Goal: Task Accomplishment & Management: Complete application form

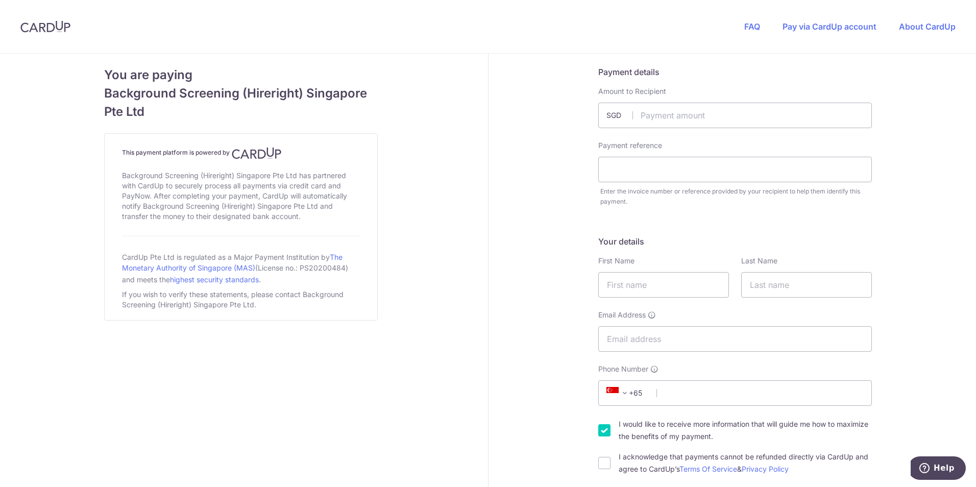
click at [626, 116] on span "SGD" at bounding box center [619, 115] width 27 height 10
click at [615, 114] on span "SGD" at bounding box center [619, 115] width 27 height 10
drag, startPoint x: 615, startPoint y: 114, endPoint x: 662, endPoint y: 116, distance: 46.5
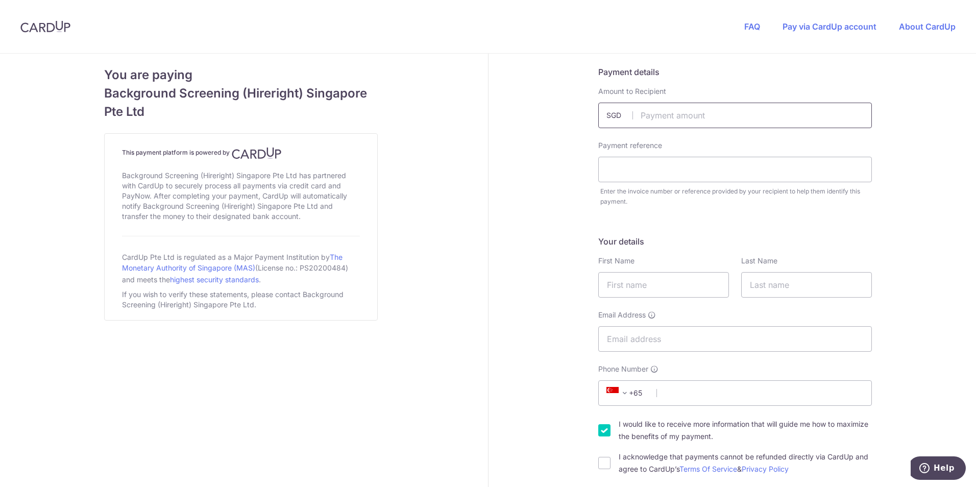
click at [662, 116] on input "text" at bounding box center [735, 116] width 274 height 26
click at [658, 286] on input "text" at bounding box center [663, 285] width 131 height 26
type input "[PERSON_NAME]"
type input "Selvaraj"
type input "[PERSON_NAME][EMAIL_ADDRESS][PERSON_NAME][DOMAIN_NAME]"
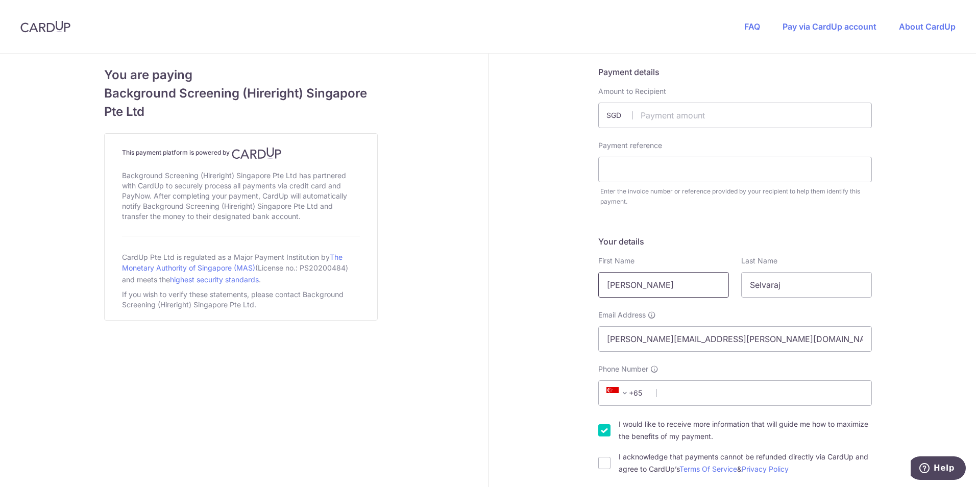
select select "95"
type input "61123913"
select select "HK"
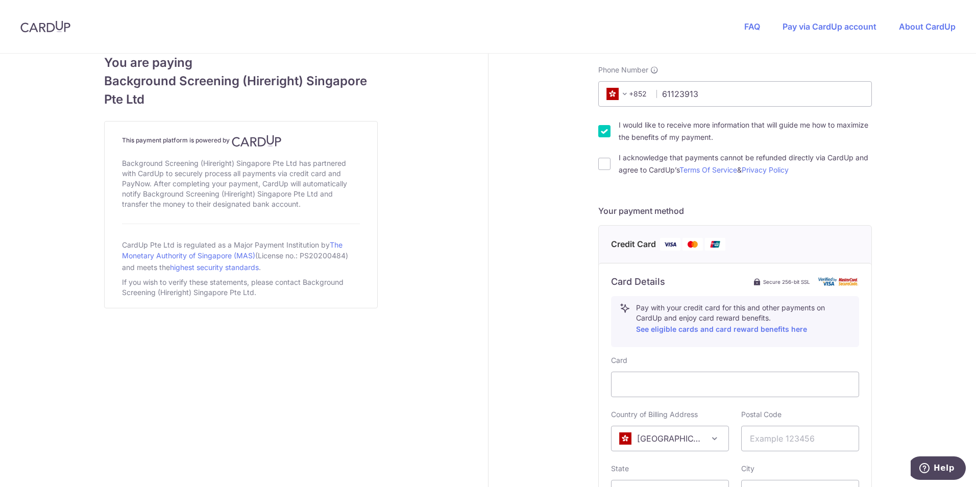
scroll to position [306, 0]
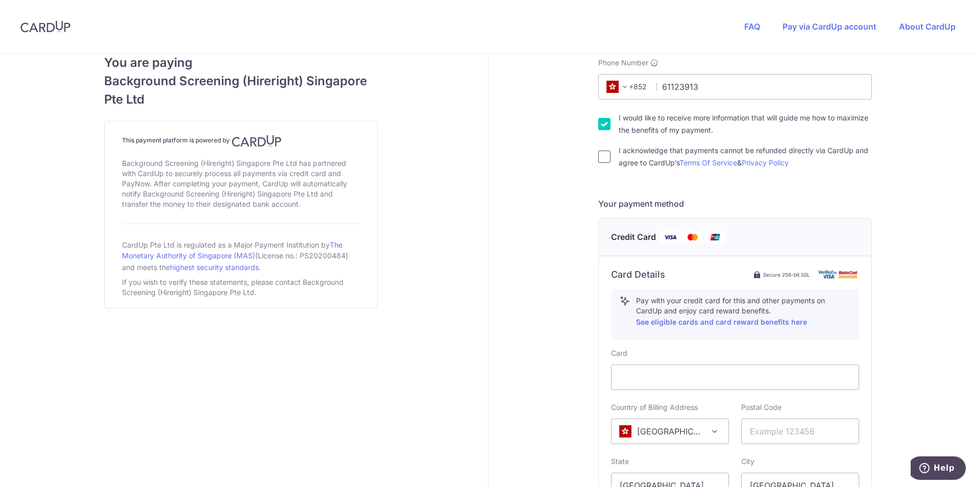
click at [605, 154] on input "I acknowledge that payments cannot be refunded directly via CardUp and agree to…" at bounding box center [604, 157] width 12 height 12
checkbox input "true"
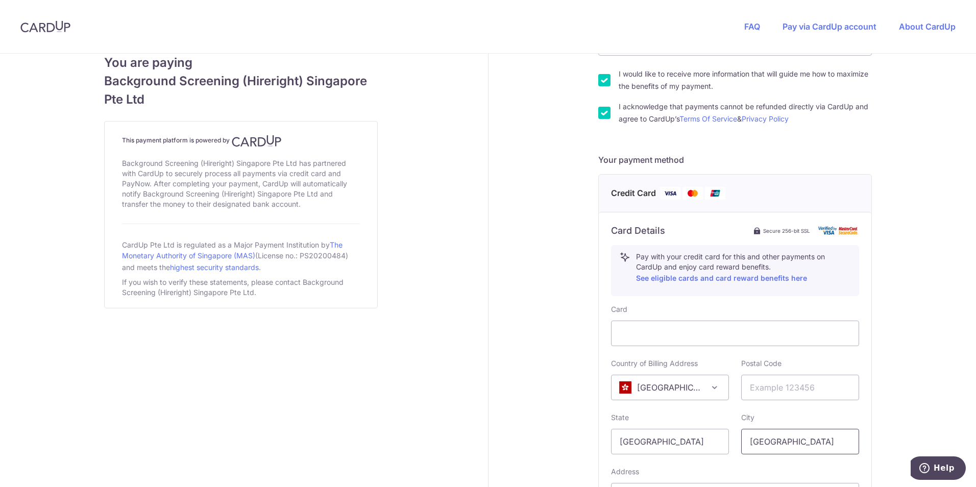
scroll to position [408, 0]
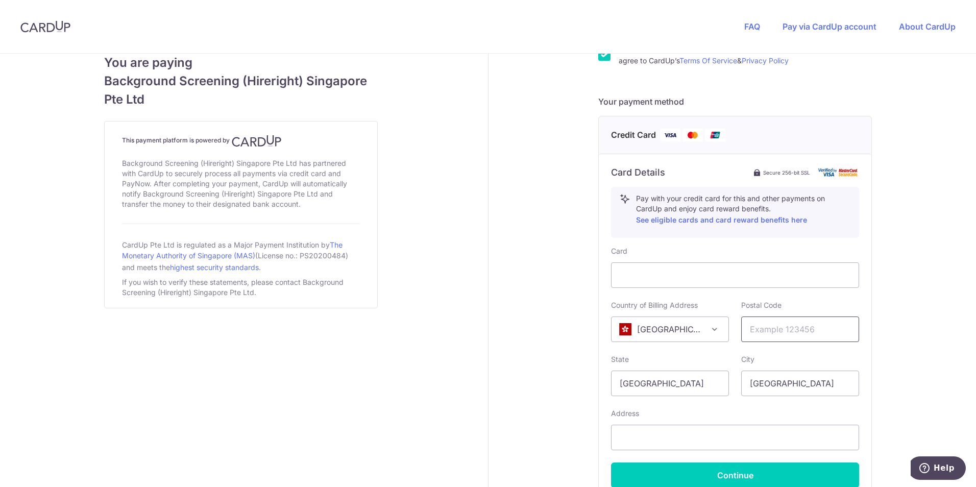
click at [769, 337] on input "text" at bounding box center [800, 329] width 118 height 26
type input "999077"
drag, startPoint x: 692, startPoint y: 362, endPoint x: 694, endPoint y: 395, distance: 33.2
click at [692, 363] on div "State [GEOGRAPHIC_DATA]" at bounding box center [670, 375] width 118 height 42
click at [694, 395] on input "[GEOGRAPHIC_DATA]" at bounding box center [670, 383] width 118 height 26
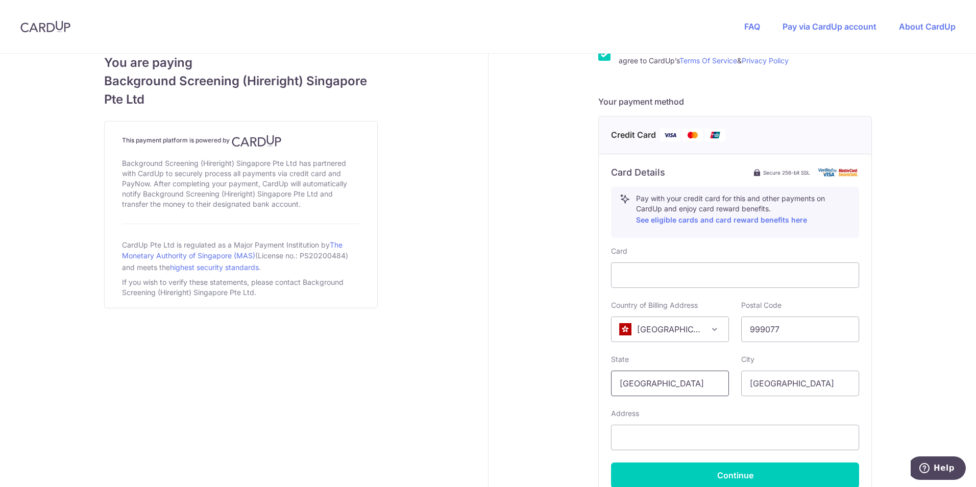
drag, startPoint x: 692, startPoint y: 389, endPoint x: 583, endPoint y: 380, distance: 109.6
click at [583, 380] on div "Payment details Amount to Recipient SGD Payment reference Enter the invoice num…" at bounding box center [735, 116] width 494 height 942
type input "J"
type input "Kowloon"
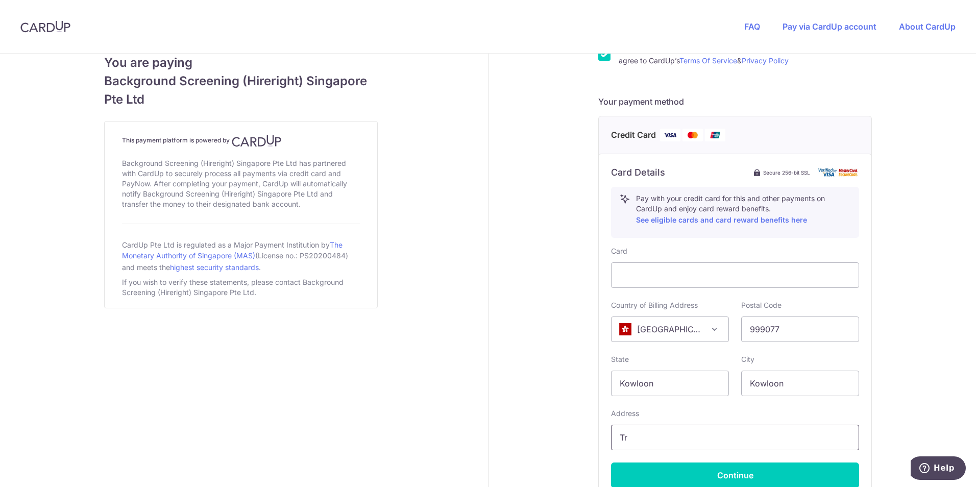
type input "T"
click at [616, 439] on input "[STREET_ADDRESS]" at bounding box center [735, 438] width 248 height 26
click at [837, 437] on input "Securitas Security Services HK Limited, [STREET_ADDRESS]" at bounding box center [735, 438] width 248 height 26
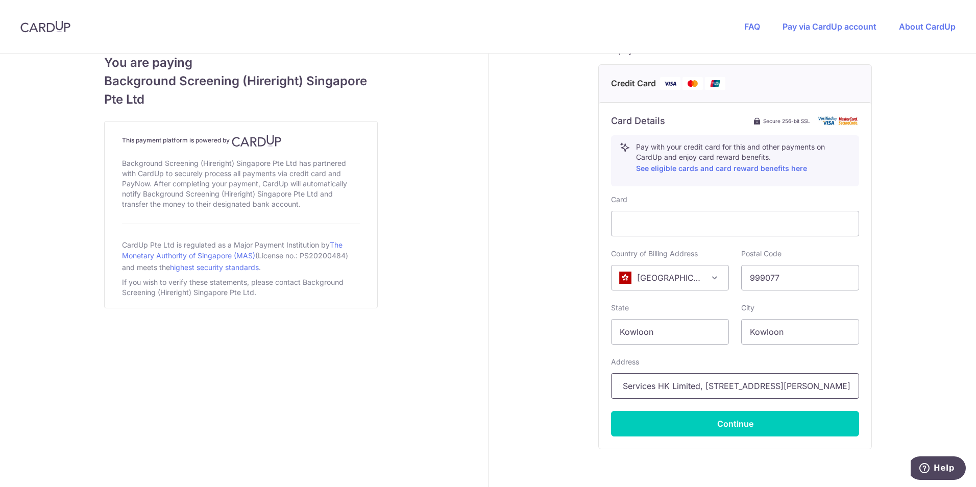
scroll to position [509, 0]
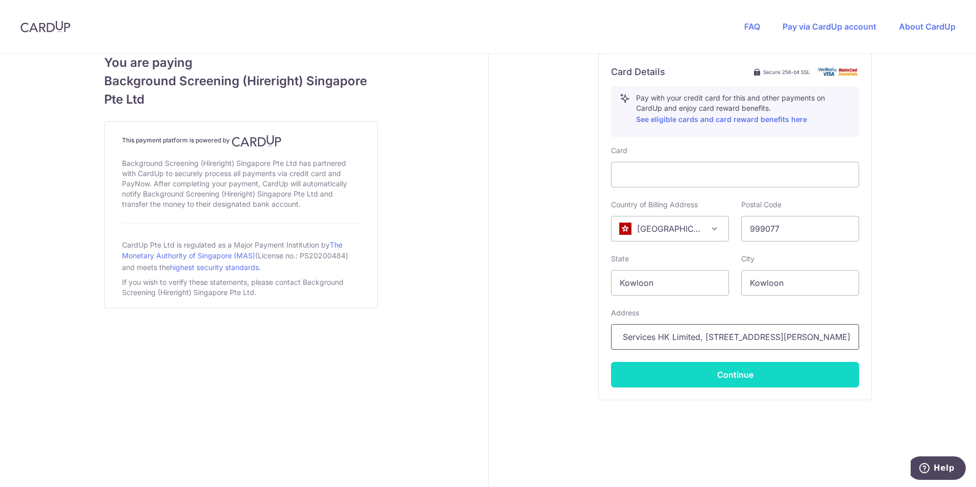
type input "Securitas Security Services HK Limited, [STREET_ADDRESS][PERSON_NAME]"
click at [803, 379] on button "Continue" at bounding box center [735, 375] width 248 height 26
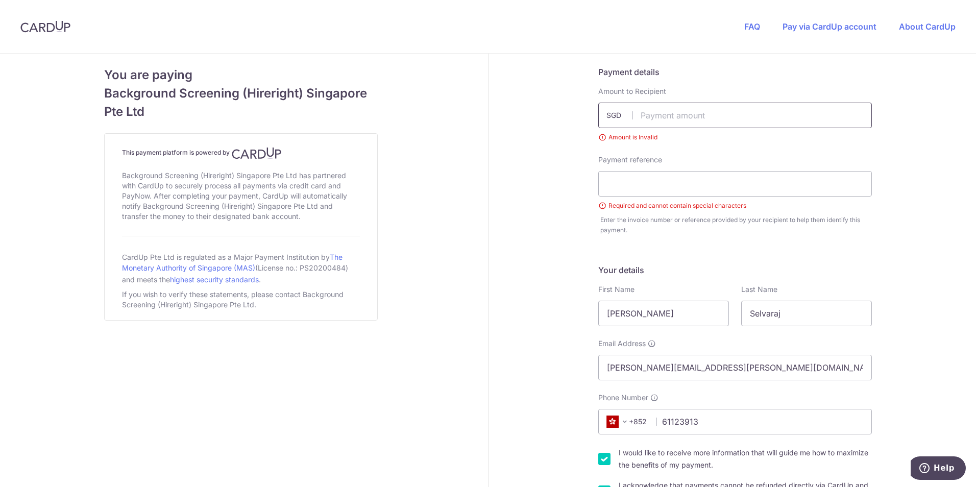
click at [670, 118] on input "text" at bounding box center [735, 116] width 274 height 26
